Goal: Task Accomplishment & Management: Manage account settings

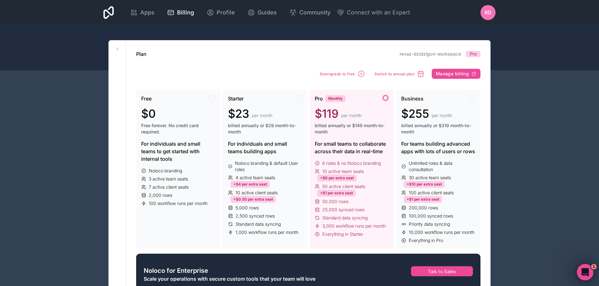
click at [586, 275] on icon "Open Intercom Messenger" at bounding box center [584, 271] width 10 height 10
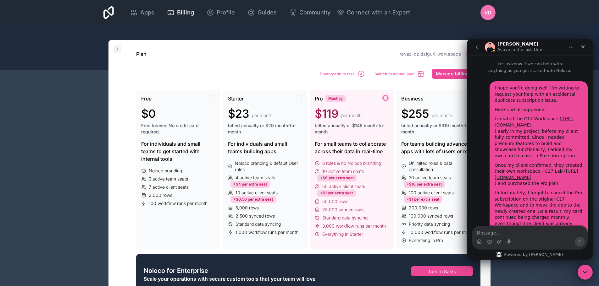
click at [118, 46] on button at bounding box center [117, 49] width 8 height 8
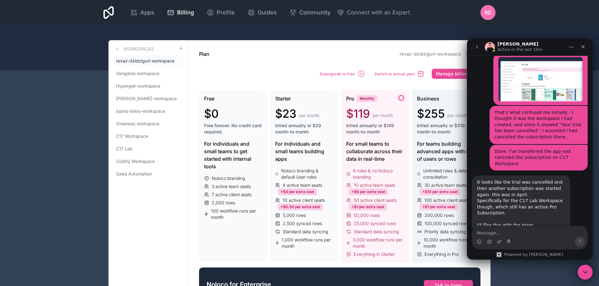
scroll to position [1131, 0]
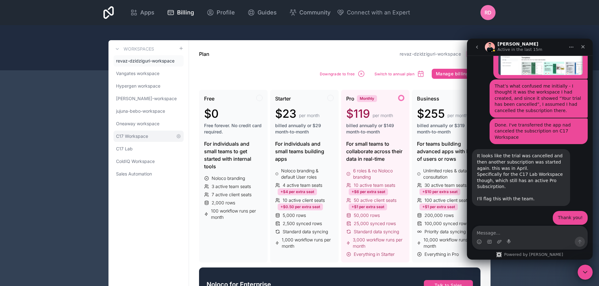
click at [136, 133] on span "C17 Workspace" at bounding box center [132, 136] width 32 height 6
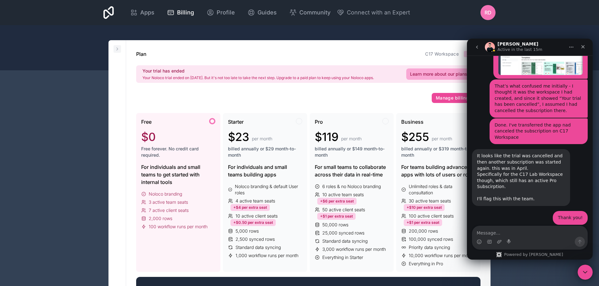
click at [118, 48] on icon at bounding box center [117, 49] width 5 height 5
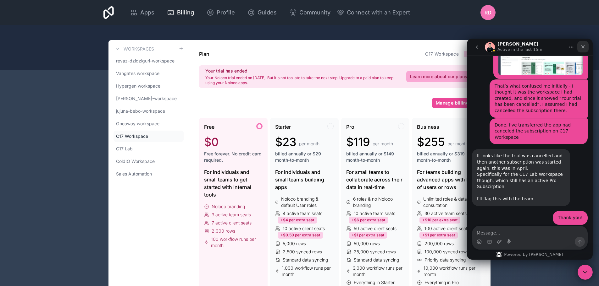
click at [582, 47] on icon "Close" at bounding box center [582, 46] width 3 height 3
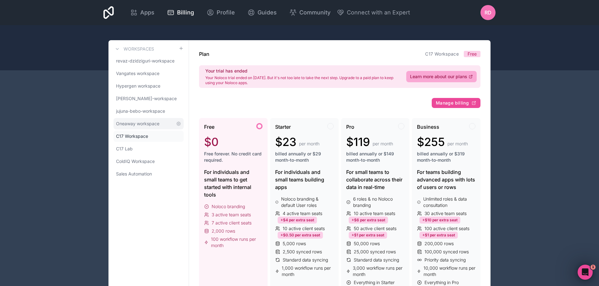
scroll to position [1131, 0]
click at [460, 104] on span "Manage billing" at bounding box center [452, 103] width 33 height 6
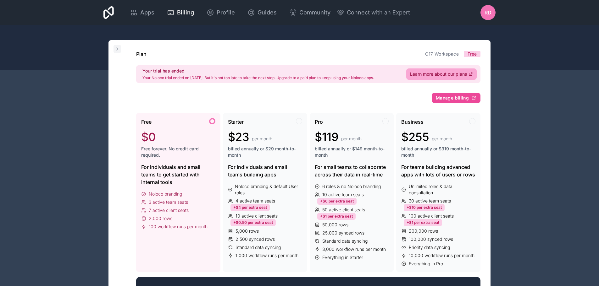
click at [118, 50] on icon at bounding box center [117, 49] width 5 height 5
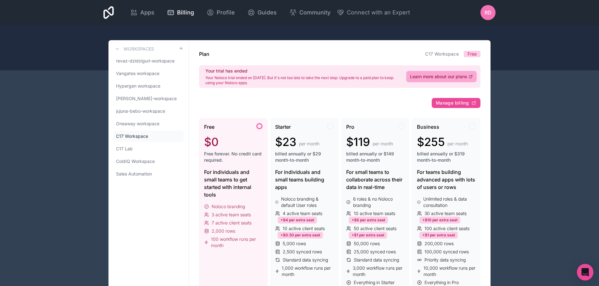
click at [579, 275] on div "Open Intercom Messenger" at bounding box center [585, 272] width 17 height 17
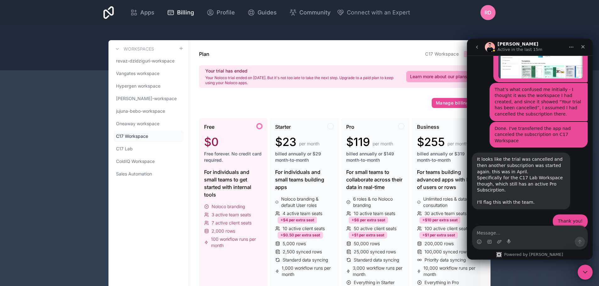
scroll to position [1131, 0]
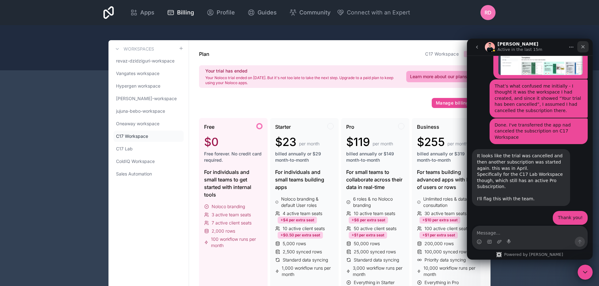
click at [584, 45] on icon "Close" at bounding box center [582, 46] width 5 height 5
